Goal: Task Accomplishment & Management: Manage account settings

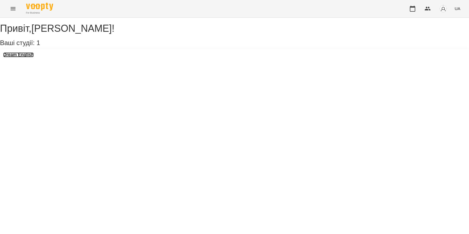
click at [33, 57] on h3 "Dream English" at bounding box center [18, 54] width 30 height 5
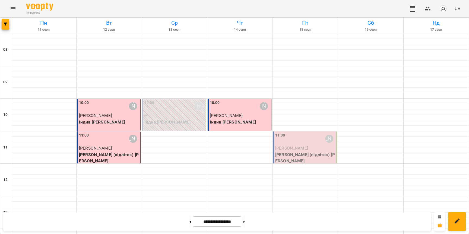
click at [279, 148] on span "[PERSON_NAME]" at bounding box center [291, 147] width 33 height 5
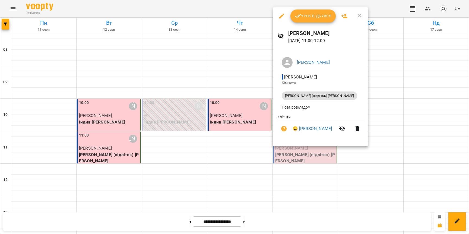
click at [316, 20] on button "Урок відбувся" at bounding box center [313, 15] width 46 height 13
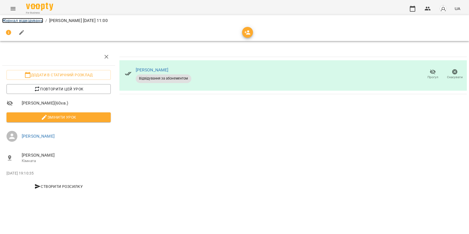
click at [29, 21] on link "Журнал відвідувань" at bounding box center [22, 20] width 41 height 5
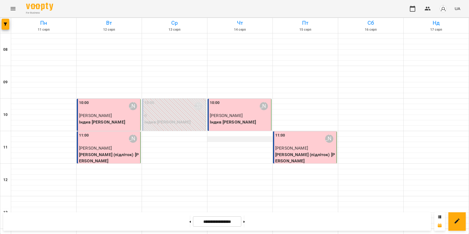
scroll to position [34, 0]
